Goal: Transaction & Acquisition: Purchase product/service

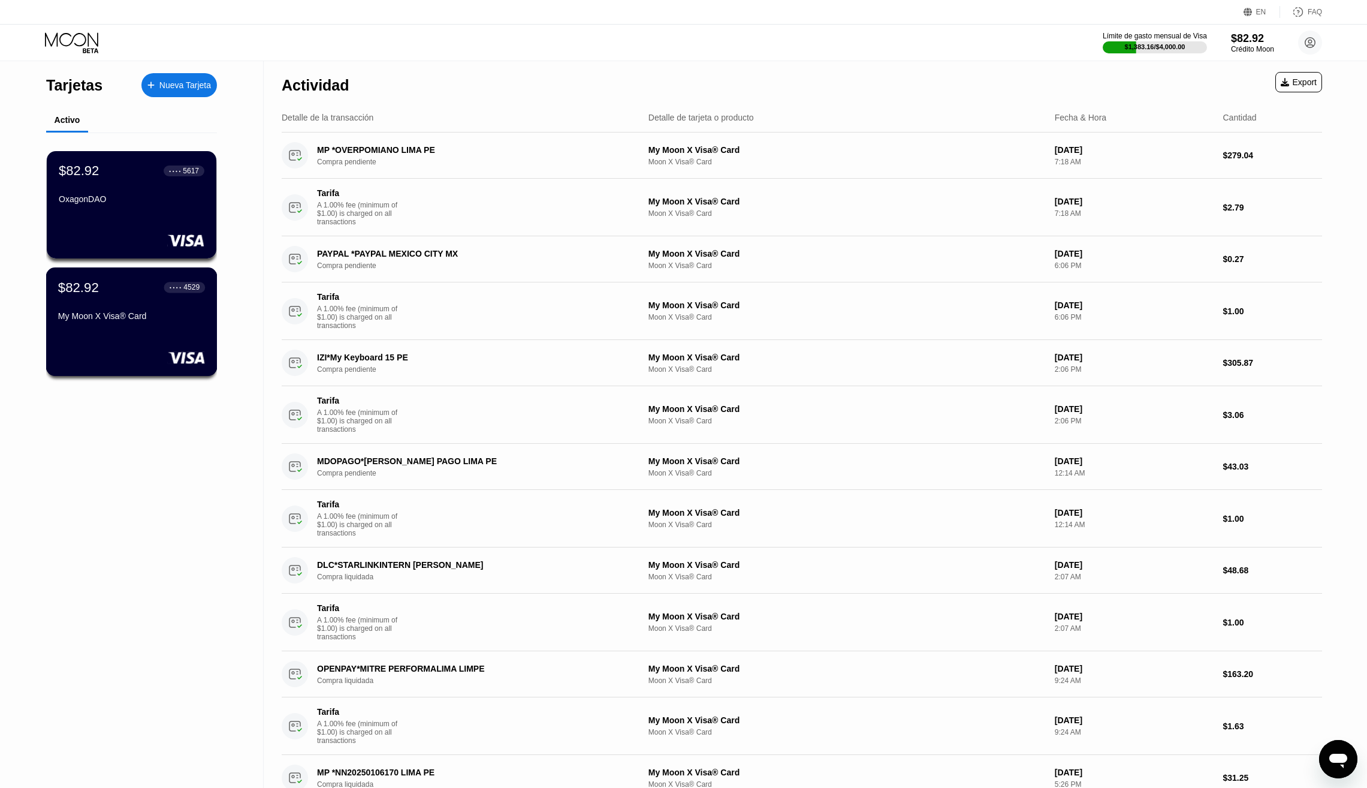
click at [129, 321] on div "My Moon X Visa® Card" at bounding box center [131, 316] width 147 height 10
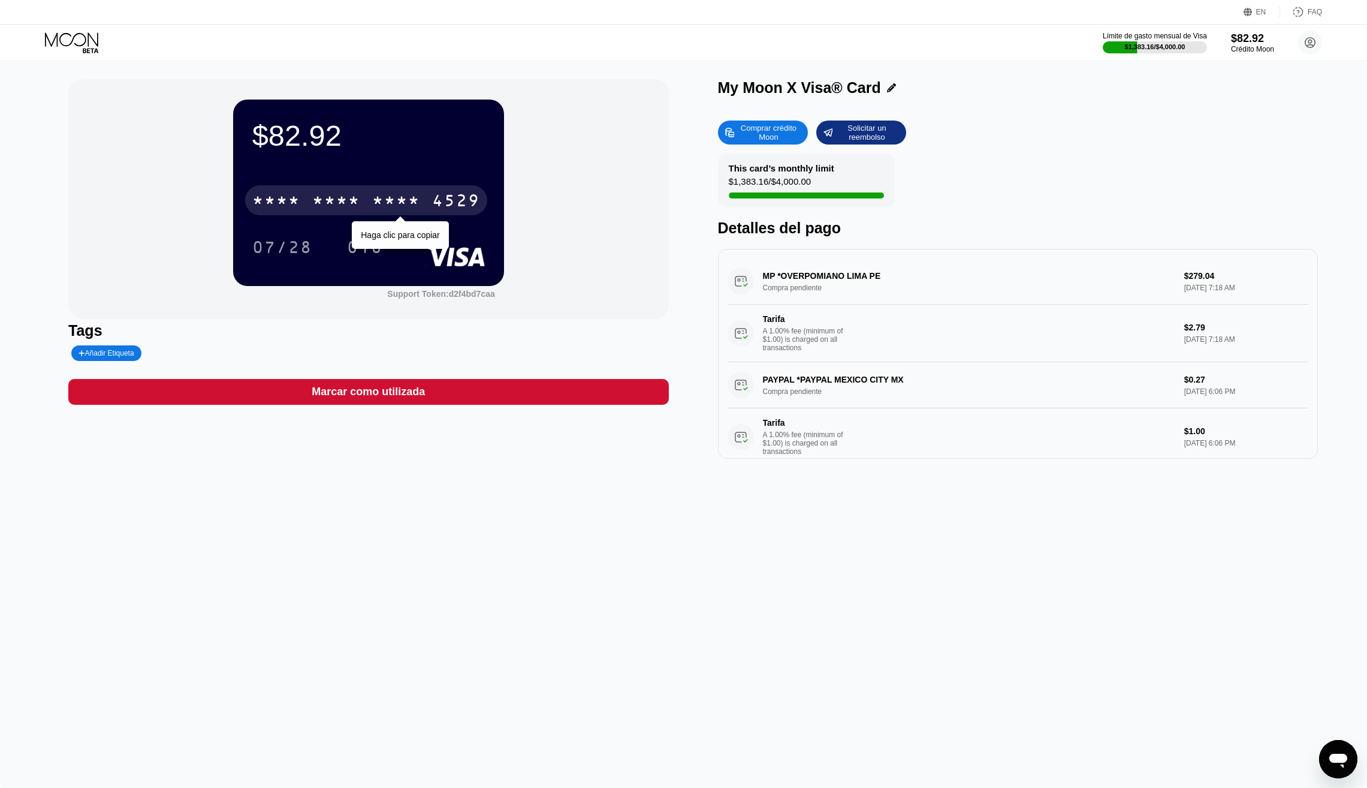
click at [413, 200] on div "* * * *" at bounding box center [396, 201] width 48 height 19
click at [423, 471] on div "$57.05 * * * * * * * * * * * * 4529 07/28 010 Support Token: d2f4bd7caa Tags Añ…" at bounding box center [683, 424] width 1367 height 727
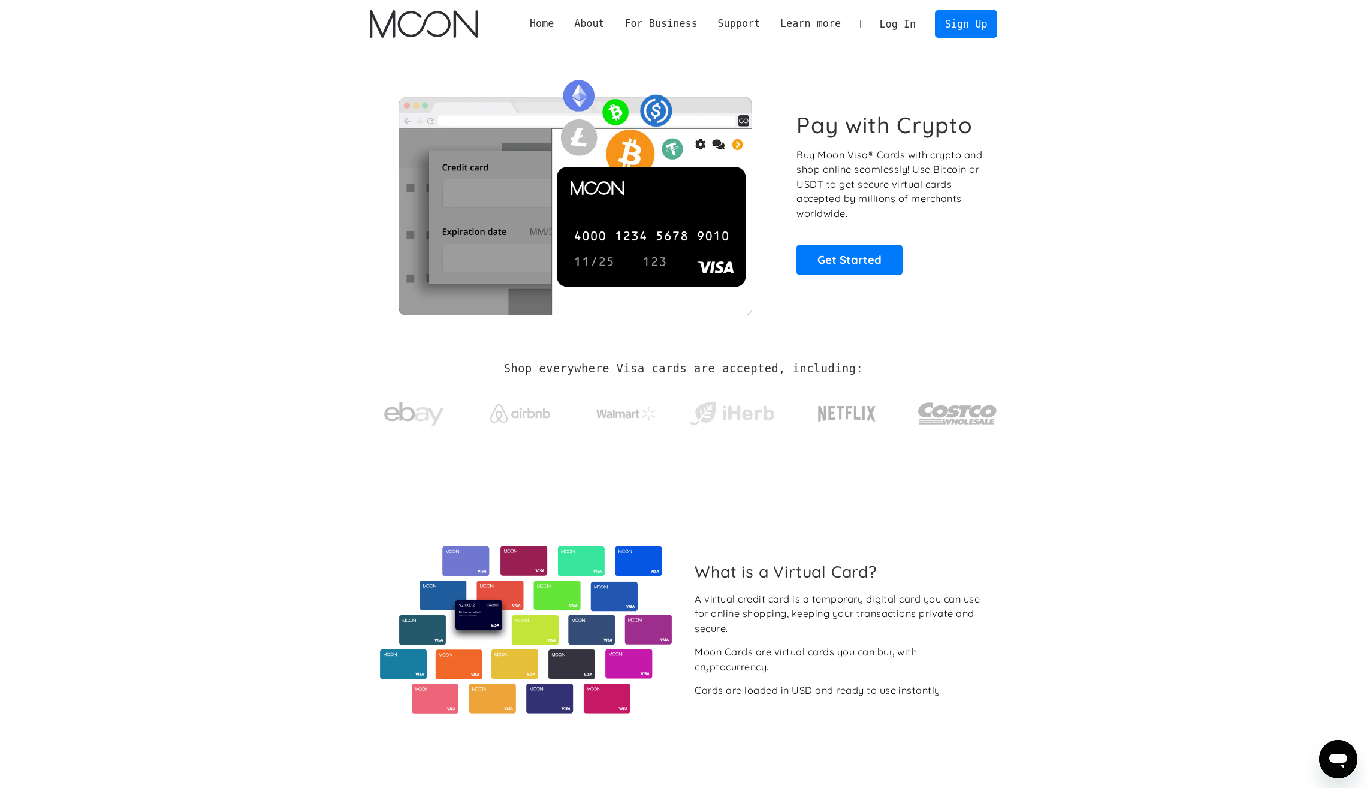
click at [896, 22] on link "Log In" at bounding box center [898, 24] width 56 height 26
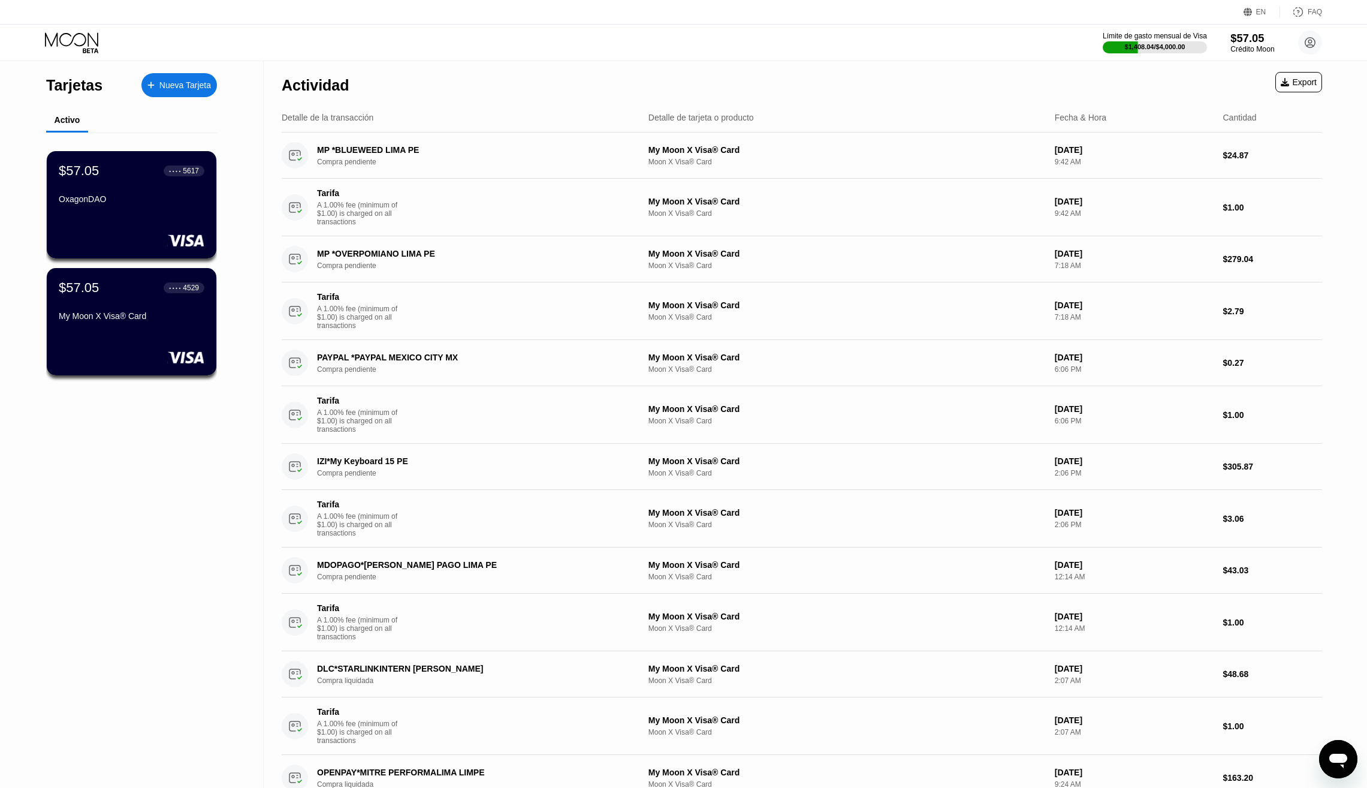
click at [1237, 34] on div "$57.05" at bounding box center [1253, 38] width 44 height 13
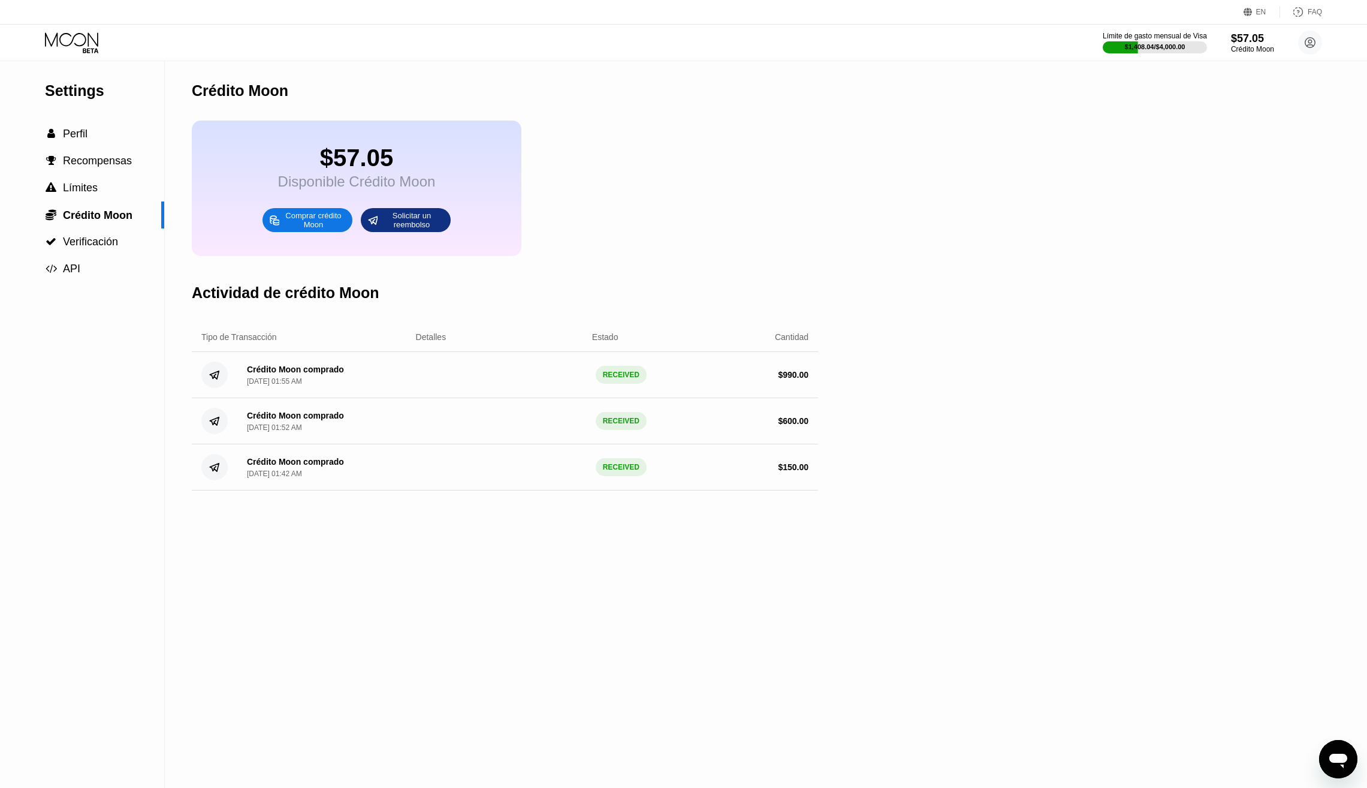
click at [330, 225] on div "Comprar crédito Moon" at bounding box center [314, 219] width 66 height 19
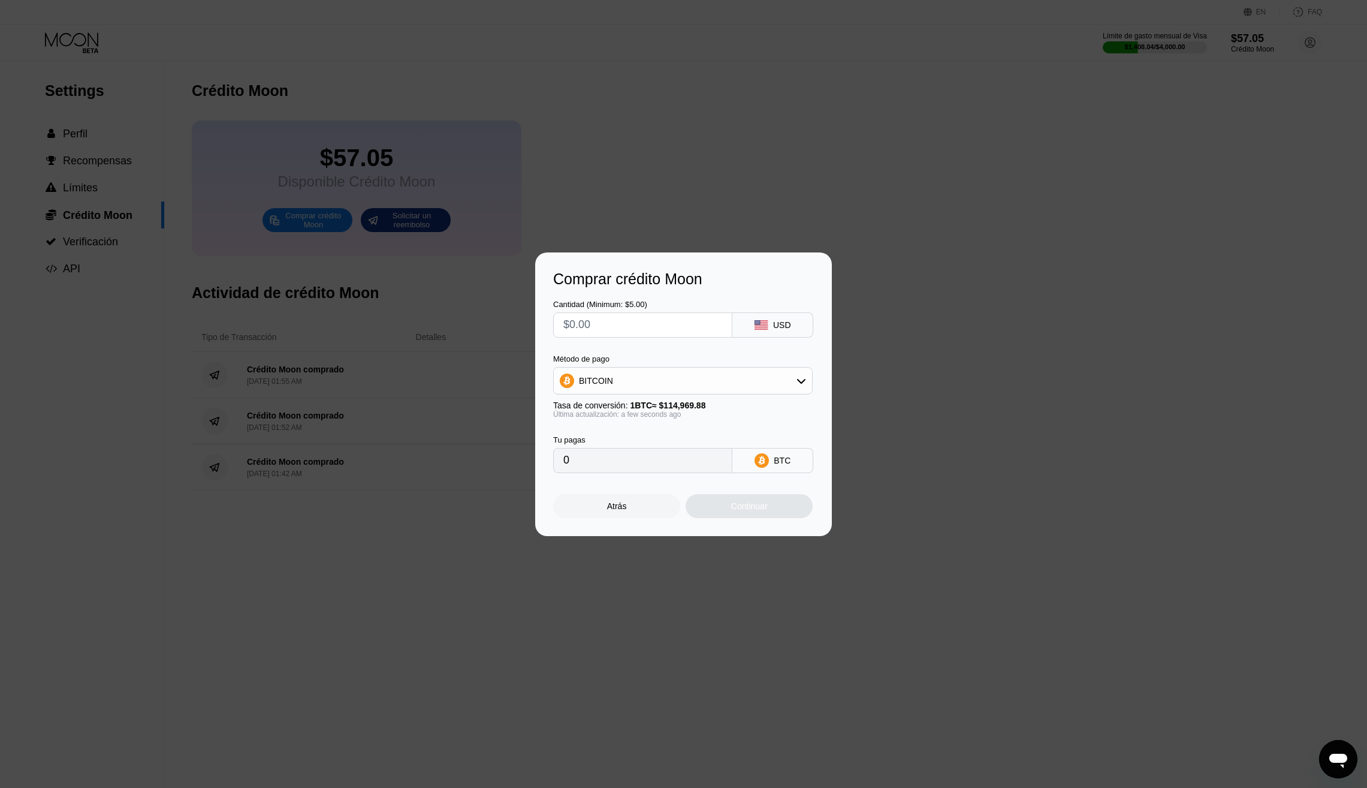
click at [659, 378] on div "BITCOIN" at bounding box center [683, 381] width 258 height 24
click at [613, 438] on span "USDT on TRON" at bounding box center [612, 440] width 61 height 10
type input "0.00"
click at [601, 324] on input "text" at bounding box center [642, 325] width 159 height 24
click at [618, 325] on input "text" at bounding box center [642, 325] width 159 height 24
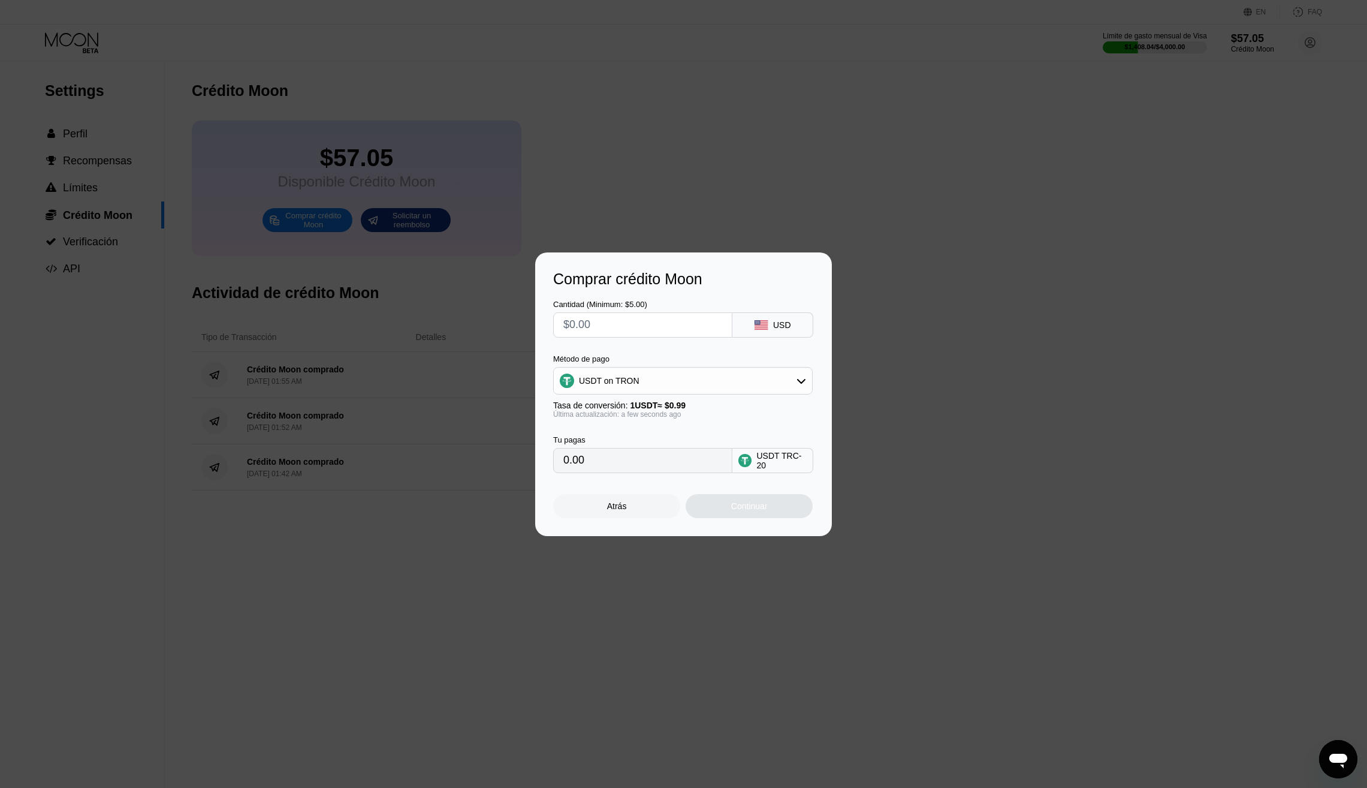
click at [618, 325] on input "text" at bounding box center [642, 325] width 159 height 24
type input "$1"
type input "1.01"
type input "$16"
type input "16.16"
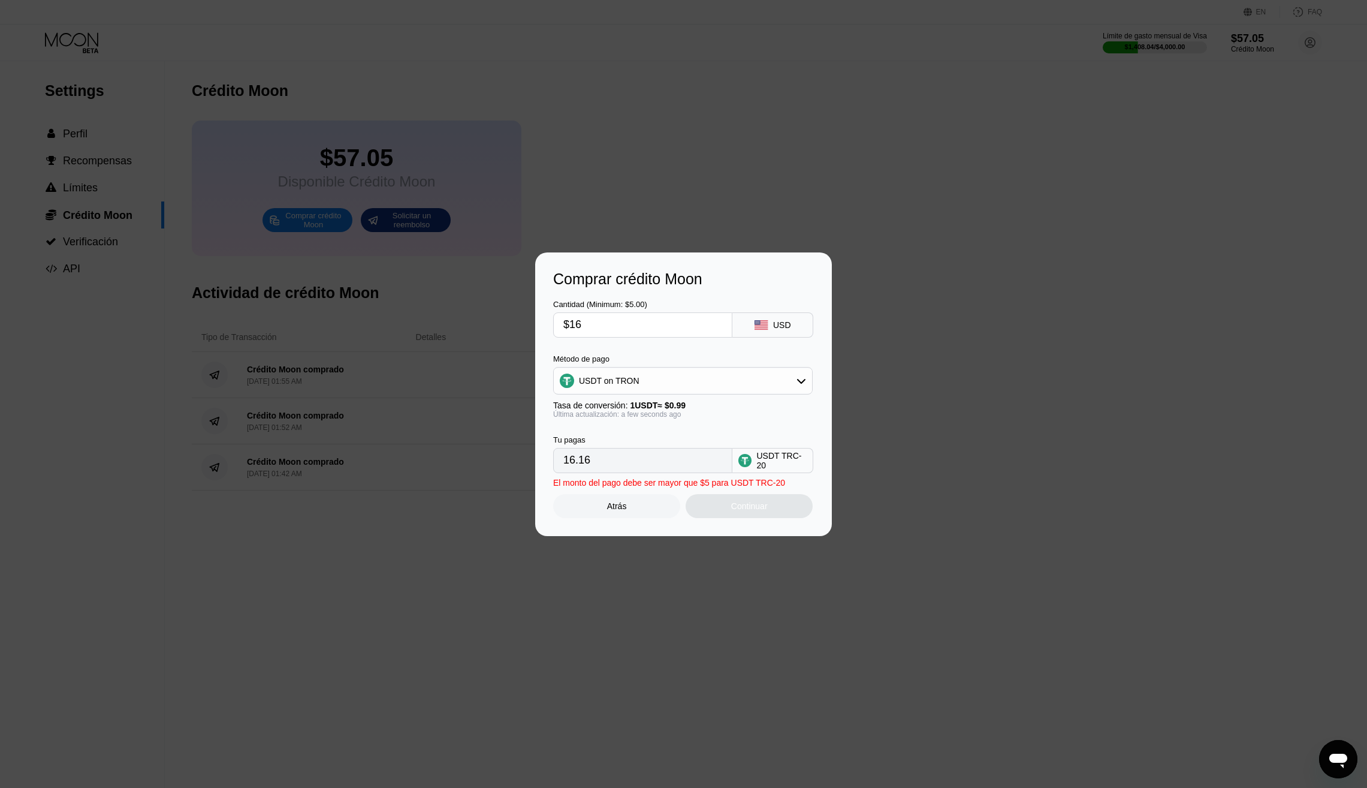
type input "$160"
type input "161.62"
type input "$1600"
type input "1616.16"
type input "$160"
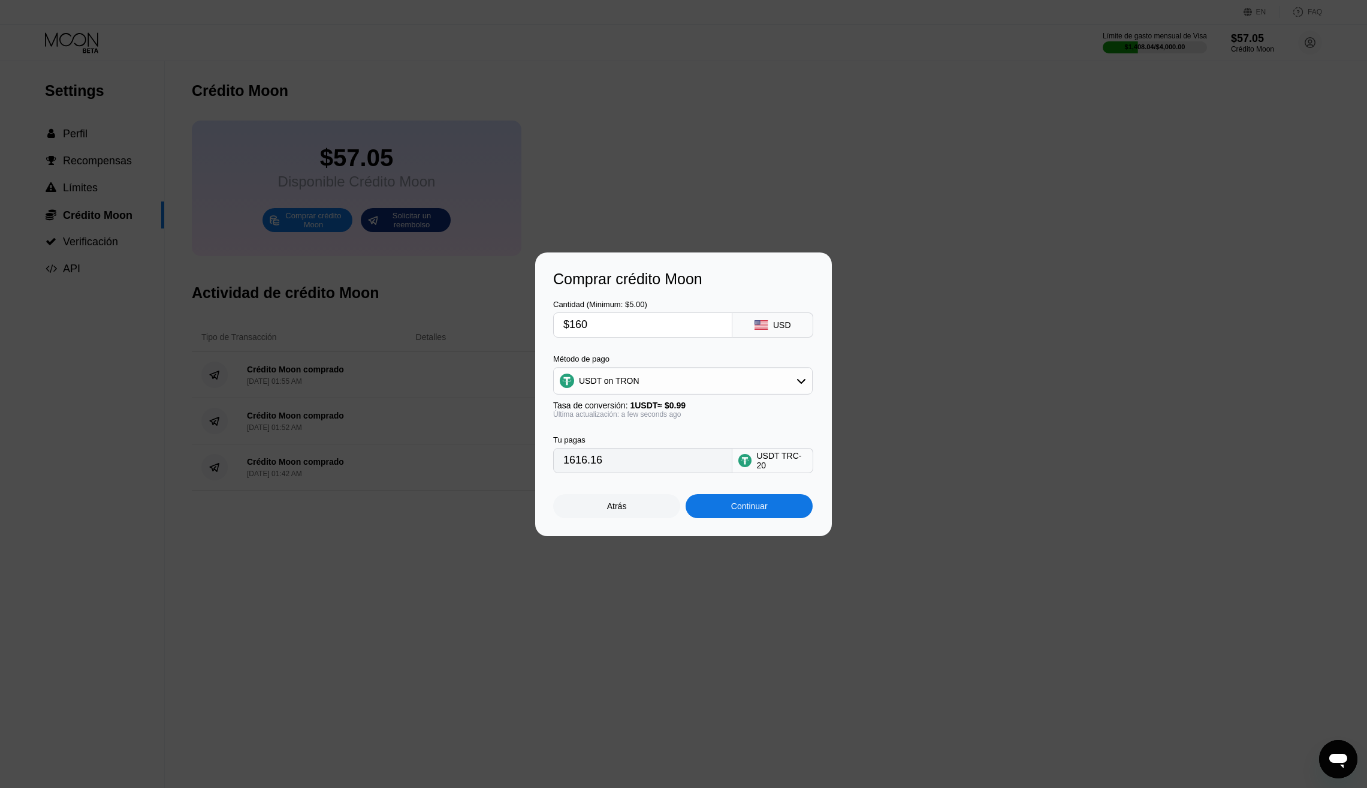
type input "161.62"
type input "$16"
type input "16.16"
type input "$1"
type input "1.01"
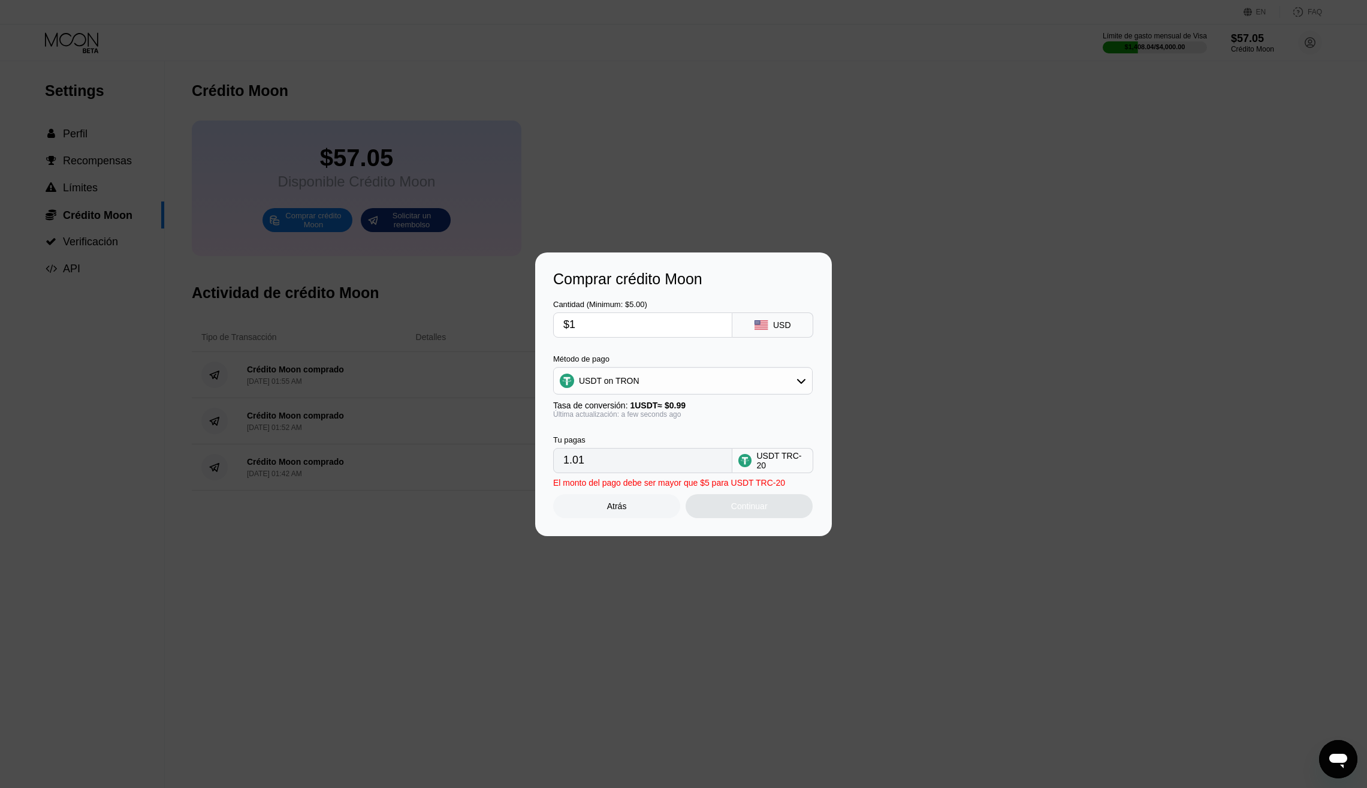
type input "$15"
type input "15.15"
type input "$150"
type input "151.52"
type input "$1500"
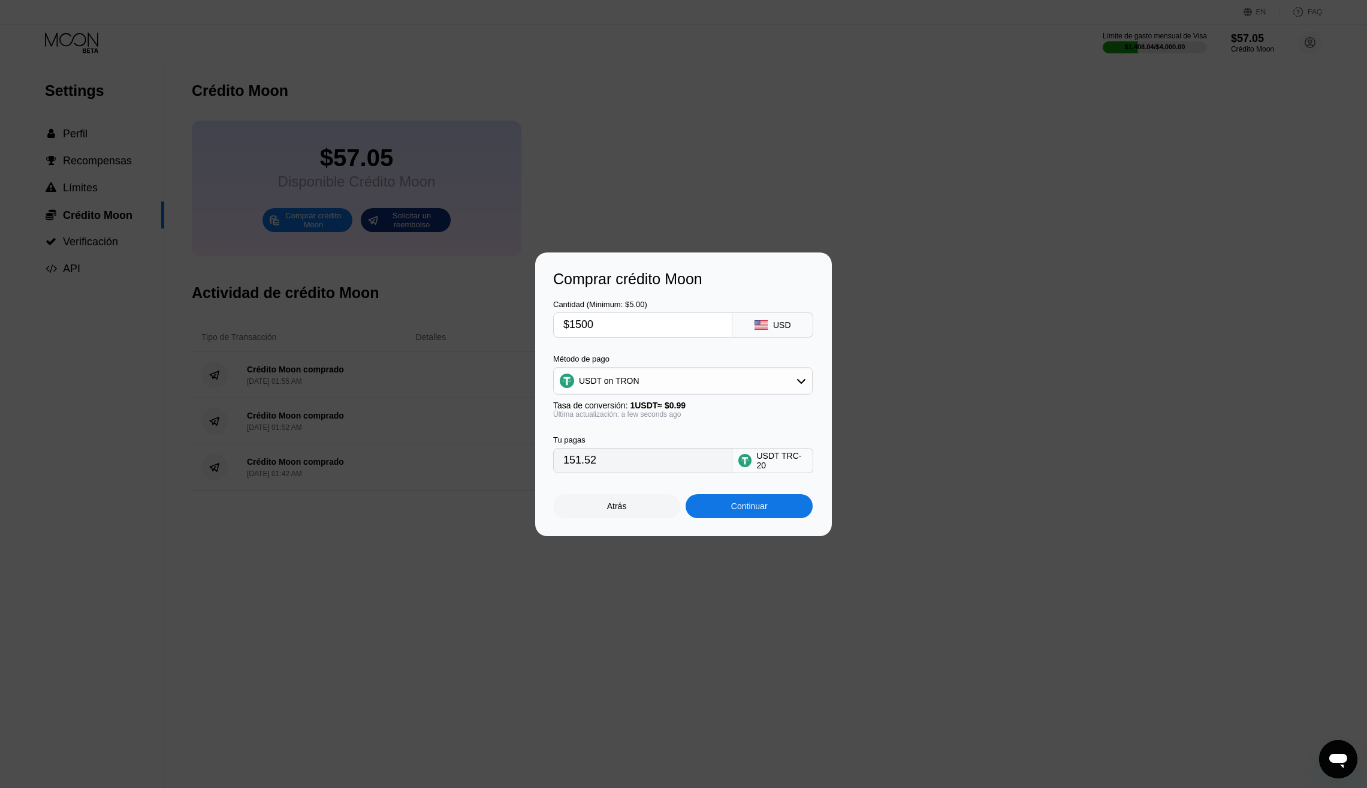
type input "1515.15"
type input "$1500"
click at [755, 425] on div "Tu pagas 1515.15 USDT TRC-20" at bounding box center [683, 445] width 261 height 55
click at [772, 388] on div "USDT on TRON" at bounding box center [683, 381] width 258 height 24
click at [694, 430] on div "USDT on TRON" at bounding box center [683, 440] width 252 height 24
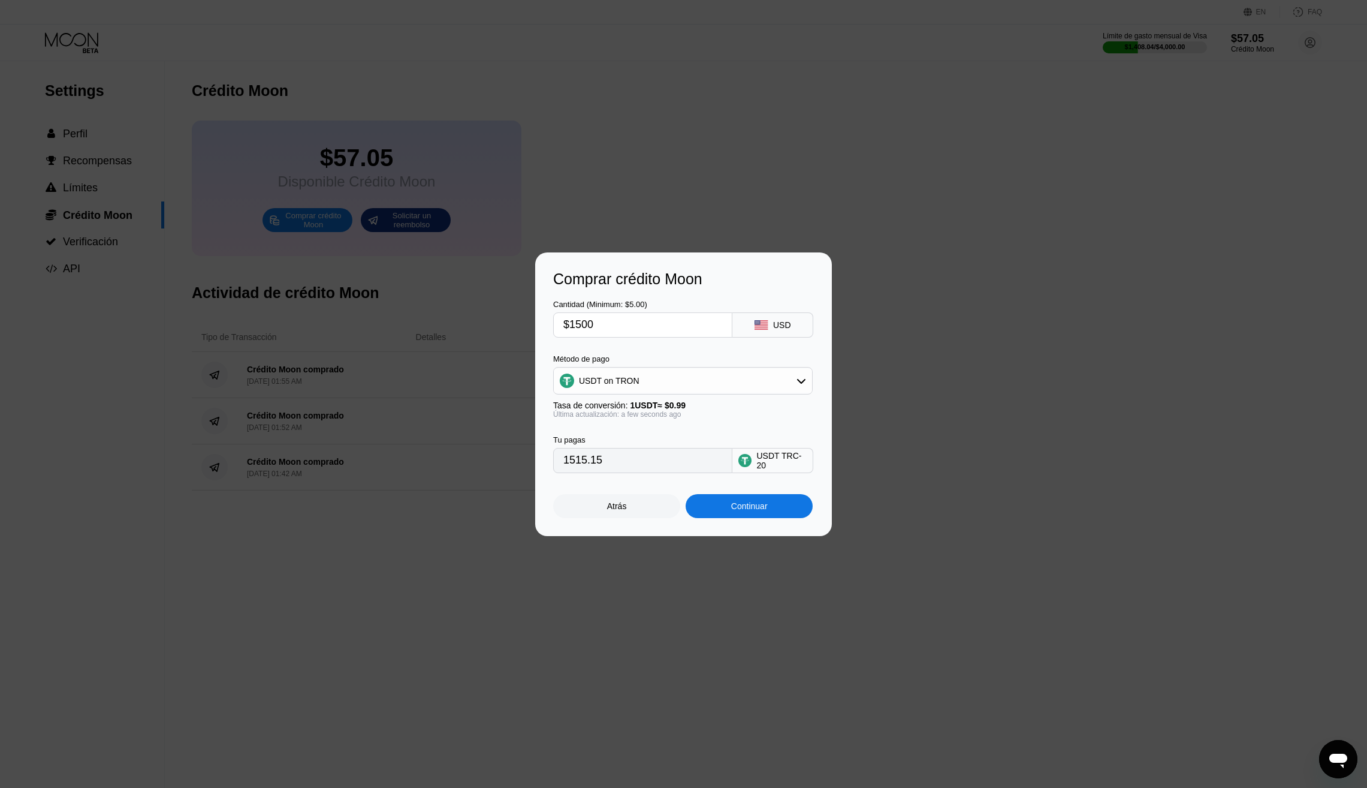
click at [725, 510] on div "Continuar" at bounding box center [749, 506] width 127 height 24
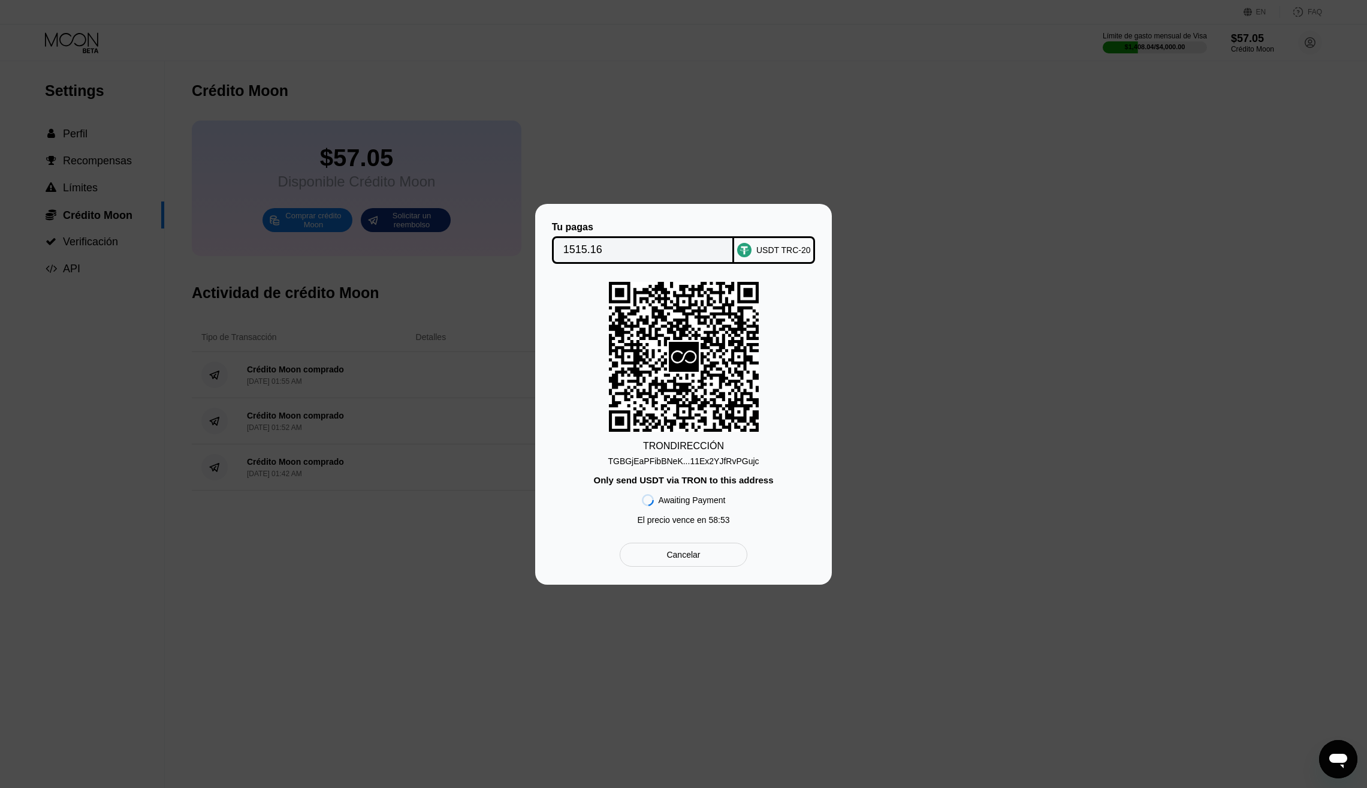
click at [749, 460] on div "TGBGjEaPFibBNeK...11Ex2YJfRvPGujc" at bounding box center [683, 461] width 151 height 10
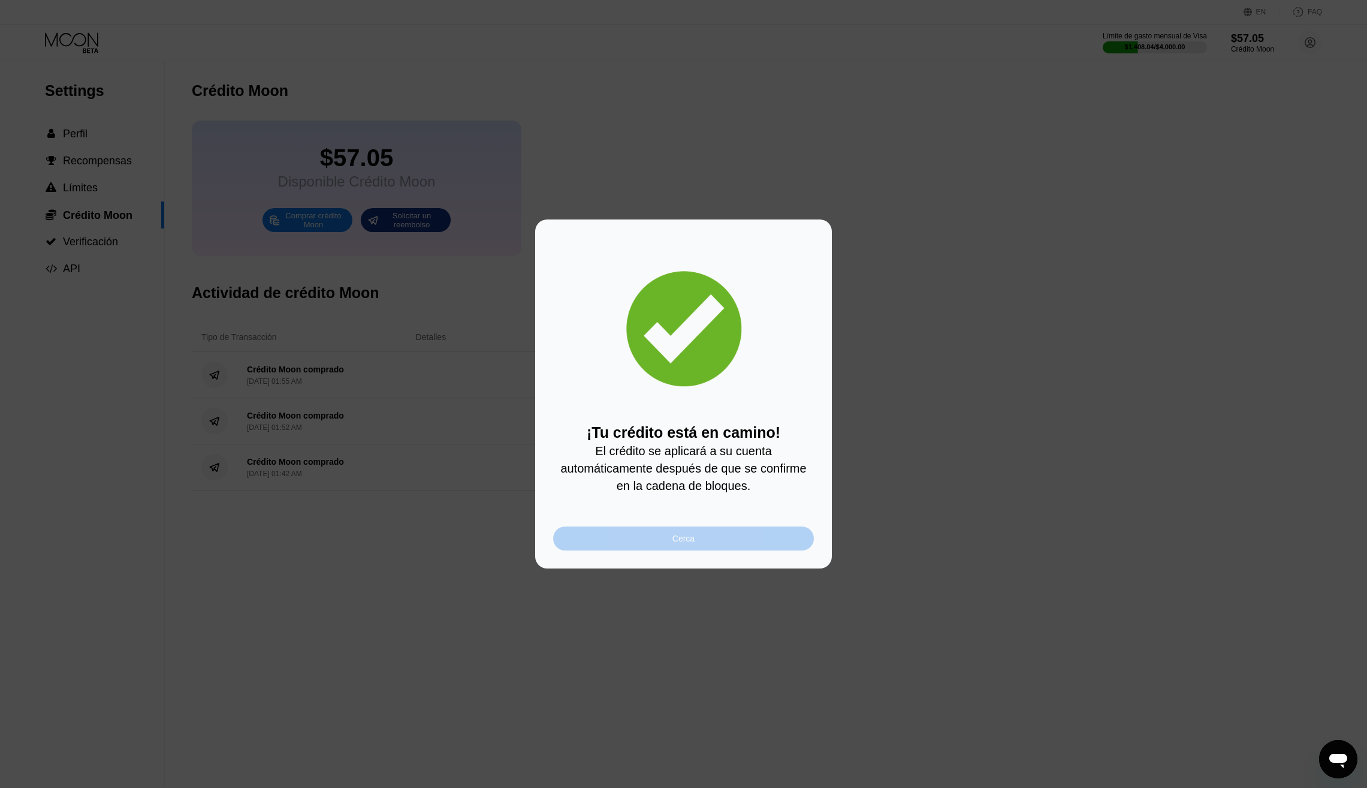
click at [679, 530] on div "Cerca" at bounding box center [683, 538] width 261 height 24
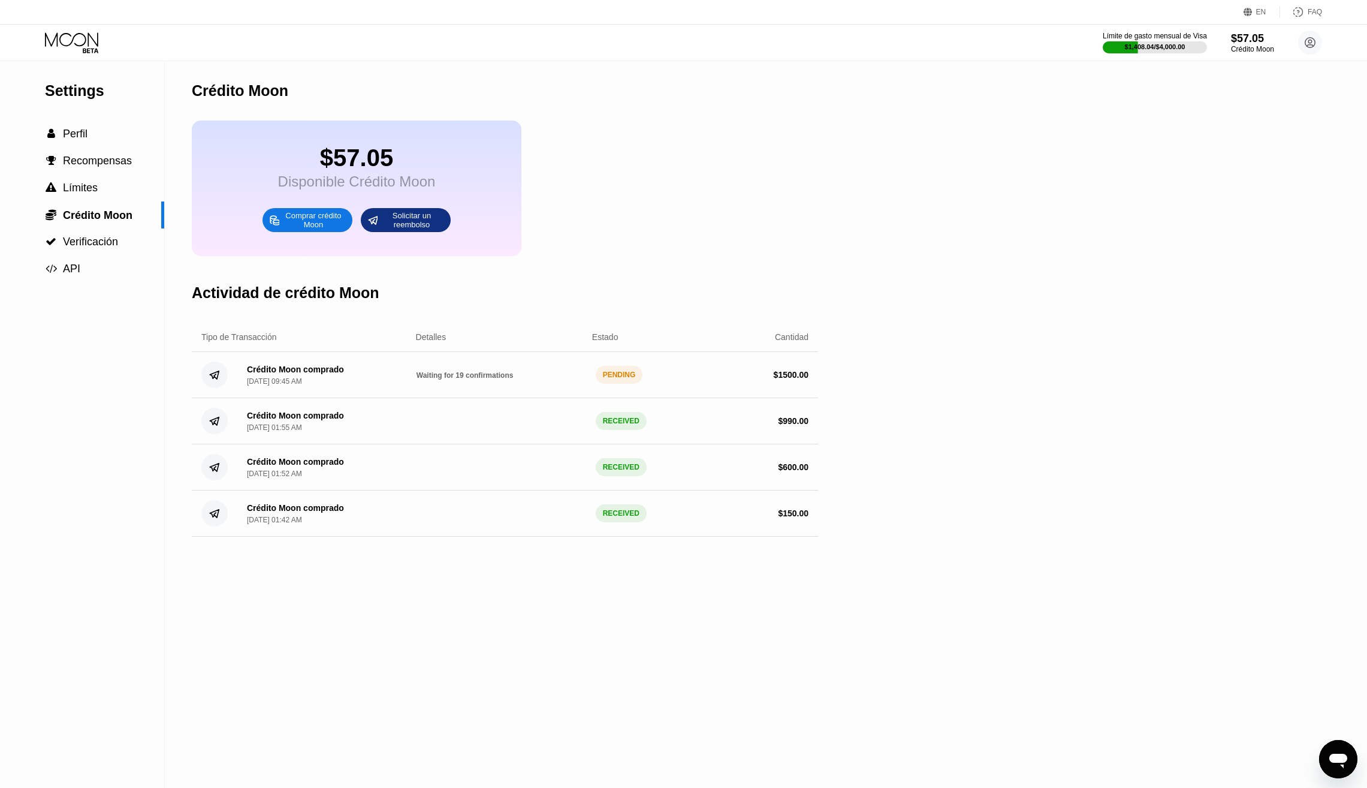
click at [77, 39] on icon at bounding box center [73, 42] width 56 height 21
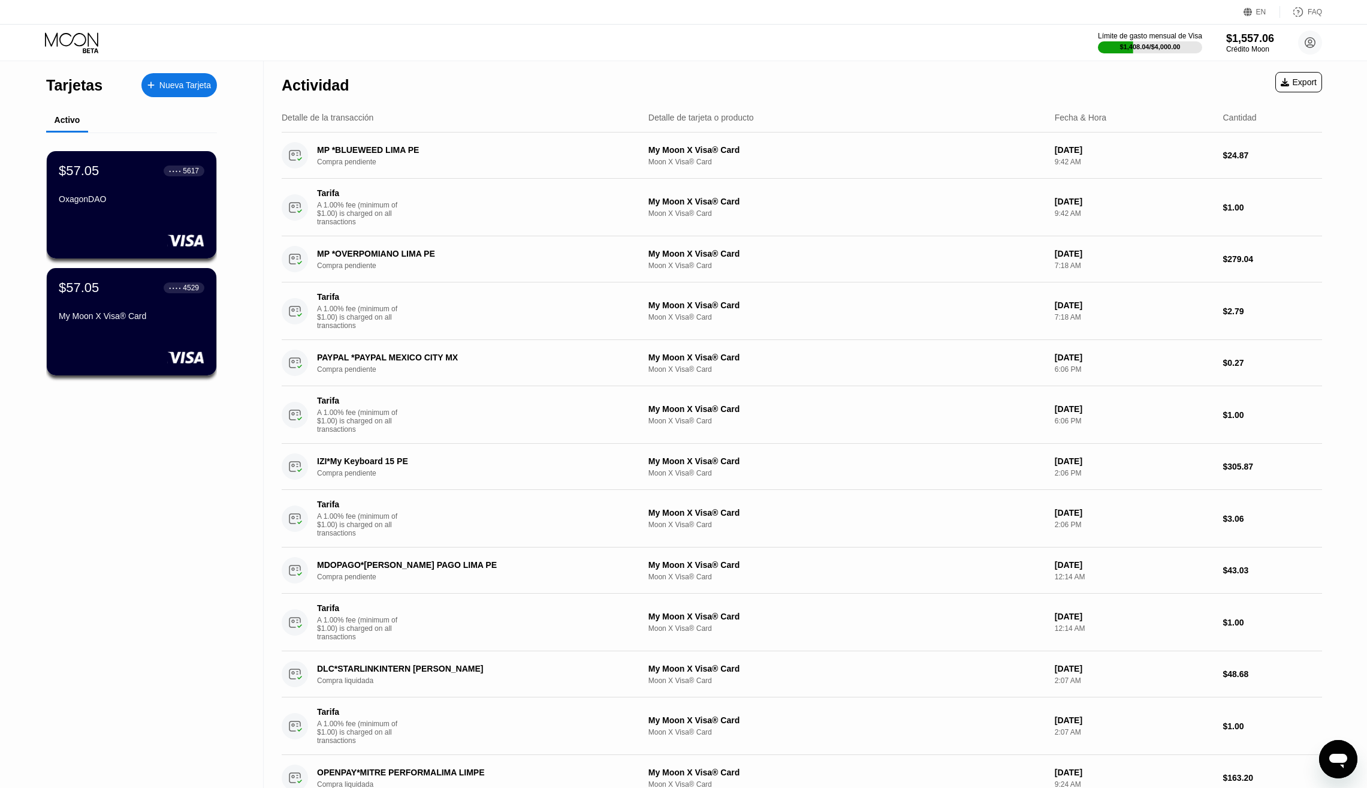
click at [65, 463] on div "Tarjetas Nueva Tarjeta Activo $57.05 ● ● ● ● 5617 OxagonDAO $57.05 ● ● ● ● 4529…" at bounding box center [132, 694] width 264 height 1266
click at [201, 459] on div "Tarjetas Nueva Tarjeta Activo $57.05 ● ● ● ● 5617 OxagonDAO $57.05 ● ● ● ● 4529…" at bounding box center [132, 694] width 264 height 1266
click at [201, 458] on div "Tarjetas Nueva Tarjeta Activo $57.05 ● ● ● ● 5617 OxagonDAO $57.05 ● ● ● ● 4529…" at bounding box center [132, 694] width 264 height 1266
